Goal: Information Seeking & Learning: Learn about a topic

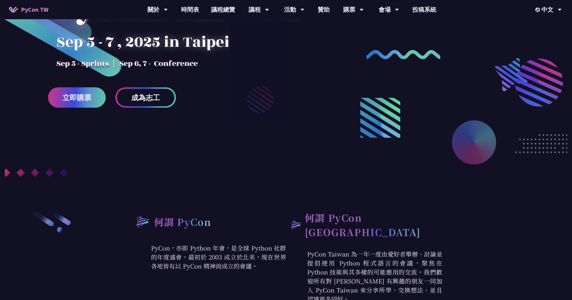
scroll to position [226, 0]
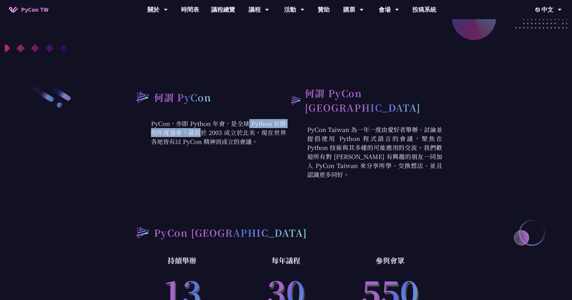
drag, startPoint x: 172, startPoint y: 126, endPoint x: 257, endPoint y: 127, distance: 84.6
click at [253, 127] on p "PyCon，亦即 Python 年會，是全球 Python 社群的年度盛會。最初於 2003 成立於北美，現在世界各地皆有以 PyCon 精神而成立的會議。" at bounding box center [208, 132] width 156 height 27
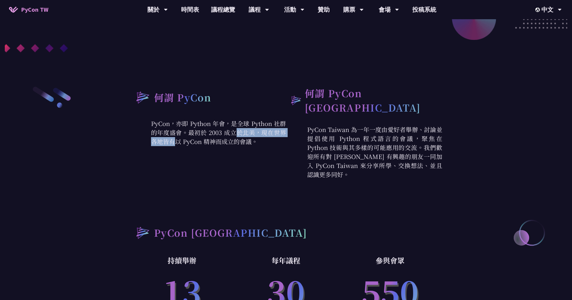
drag, startPoint x: 137, startPoint y: 131, endPoint x: 219, endPoint y: 136, distance: 81.8
click at [216, 136] on p "PyCon，亦即 Python 年會，是全球 Python 社群的年度盛會。最初於 2003 成立於北美，現在世界各地皆有以 PyCon 精神而成立的會議。" at bounding box center [208, 132] width 156 height 27
drag, startPoint x: 240, startPoint y: 141, endPoint x: 187, endPoint y: 134, distance: 53.6
click at [191, 134] on p "PyCon，亦即 Python 年會，是全球 Python 社群的年度盛會。最初於 2003 成立於北美，現在世界各地皆有以 PyCon 精神而成立的會議。" at bounding box center [208, 132] width 156 height 27
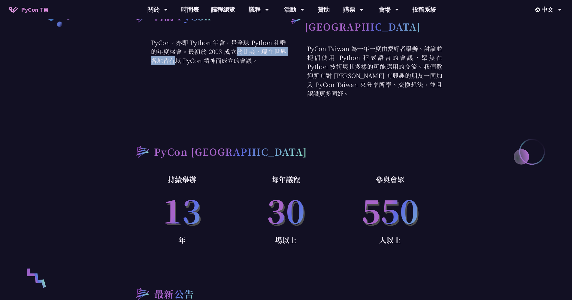
scroll to position [174, 0]
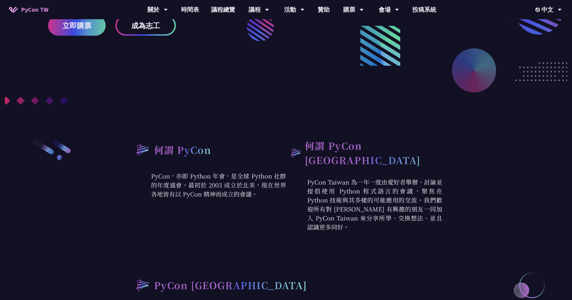
click at [189, 167] on div "何謂 PyCon PyCon，亦即 Python 年會，是全球 Python 社群的年度盛會。最初於 2003 成立於北美，現在世界各地皆有以 PyCon 精…" at bounding box center [208, 184] width 156 height 93
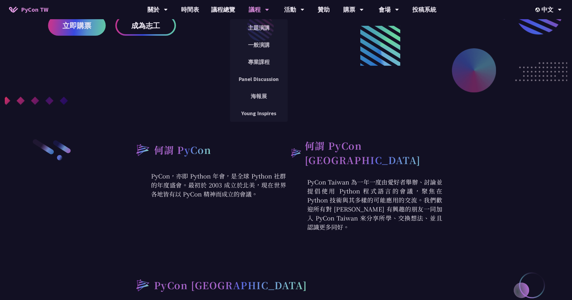
click at [262, 11] on div "議程" at bounding box center [258, 9] width 20 height 19
click at [262, 25] on link "主題演講" at bounding box center [259, 28] width 58 height 14
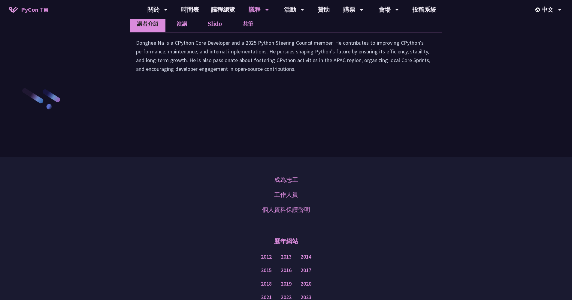
scroll to position [859, 0]
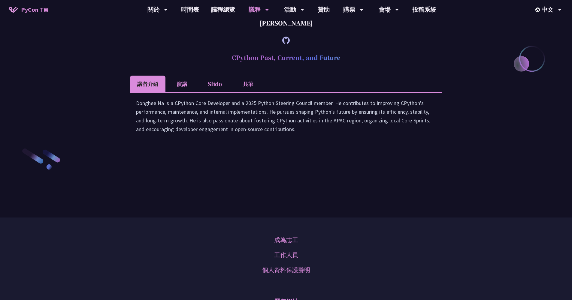
drag, startPoint x: 258, startPoint y: 73, endPoint x: 297, endPoint y: 74, distance: 38.7
click at [297, 32] on div "[PERSON_NAME]" at bounding box center [286, 23] width 312 height 18
click at [343, 49] on div at bounding box center [286, 40] width 312 height 17
click at [286, 44] on icon at bounding box center [286, 41] width 8 height 8
